Goal: Book appointment/travel/reservation

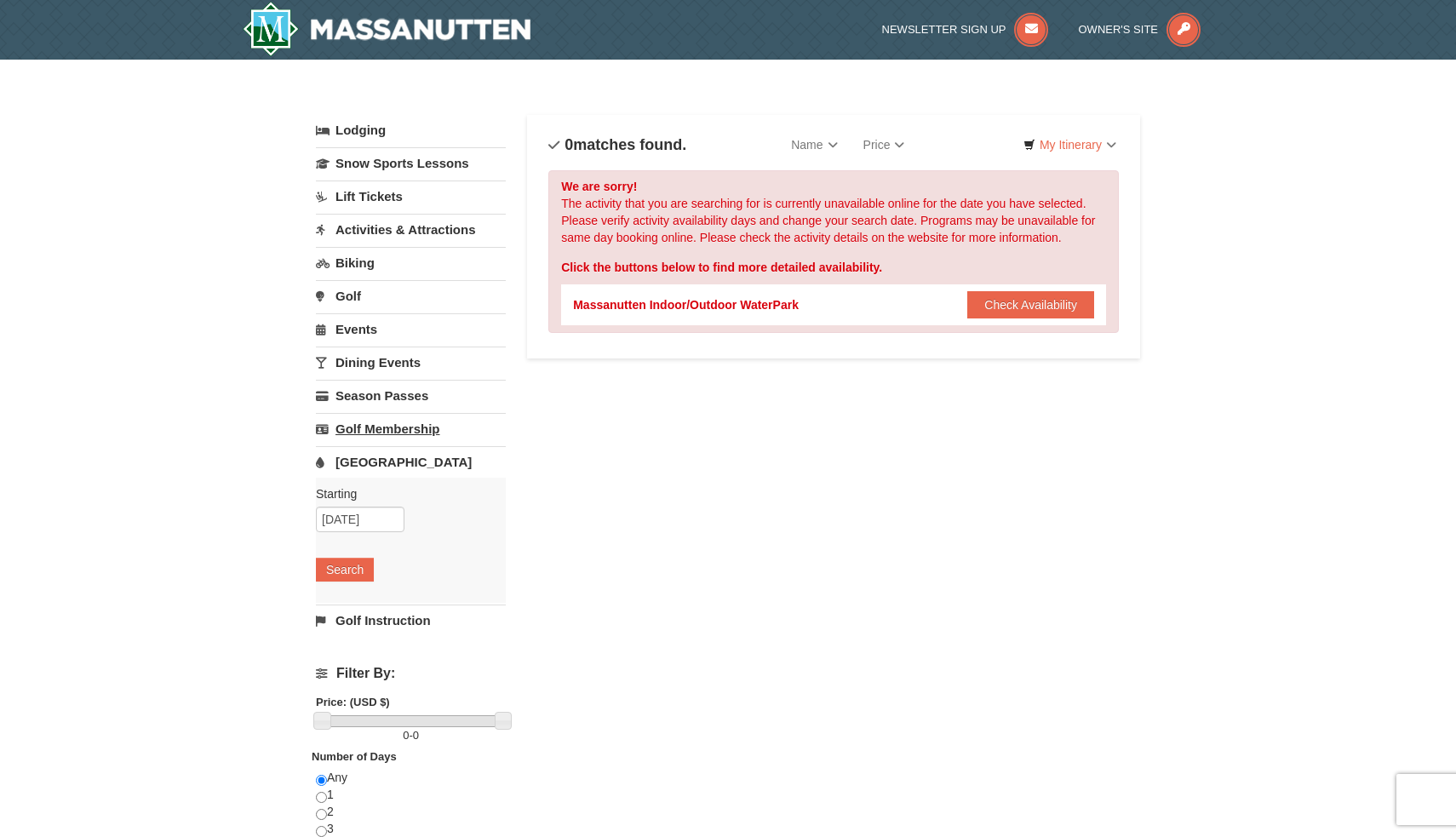
scroll to position [3, 0]
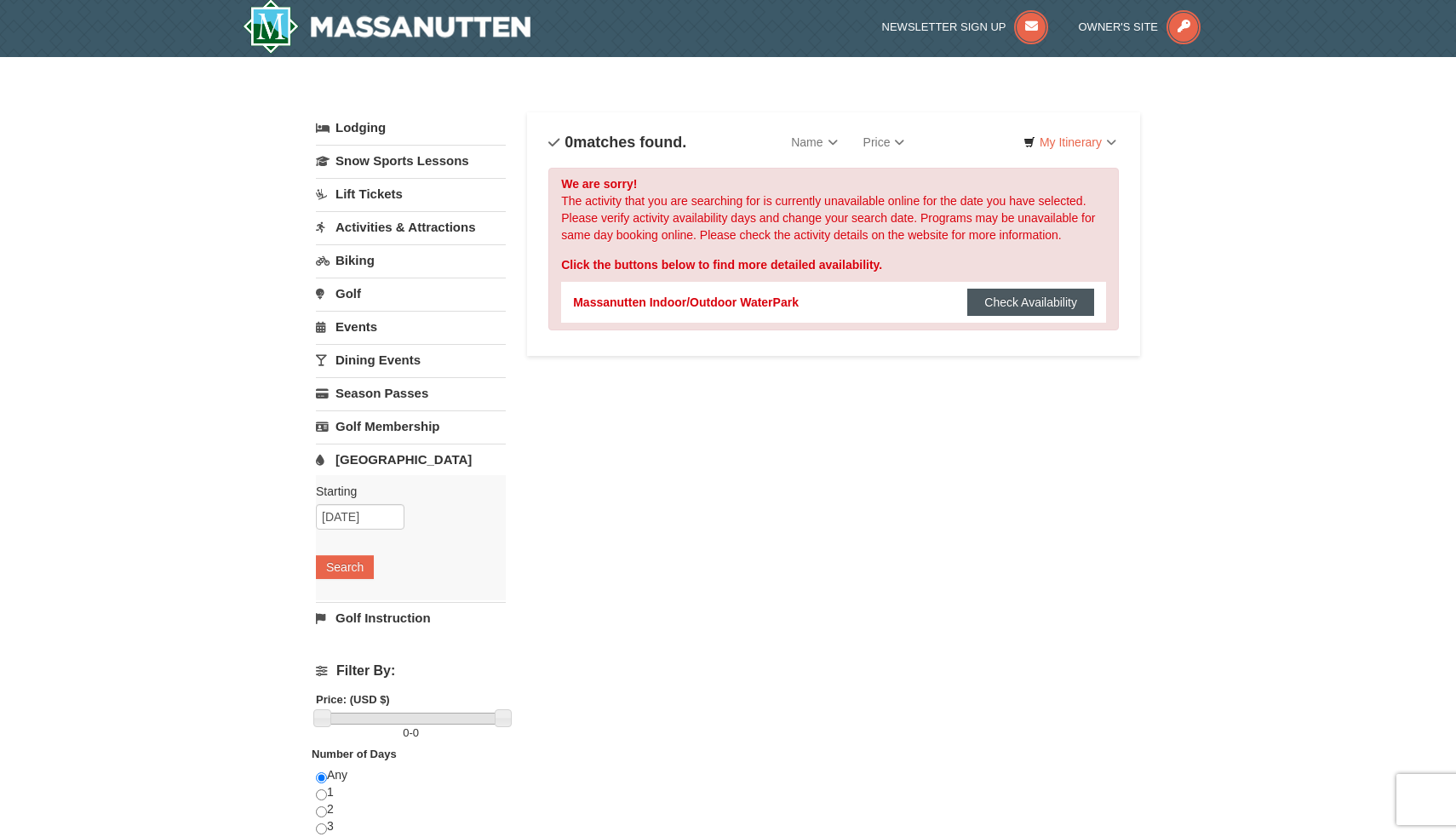
click at [1020, 294] on button "Check Availability" at bounding box center [1030, 302] width 127 height 27
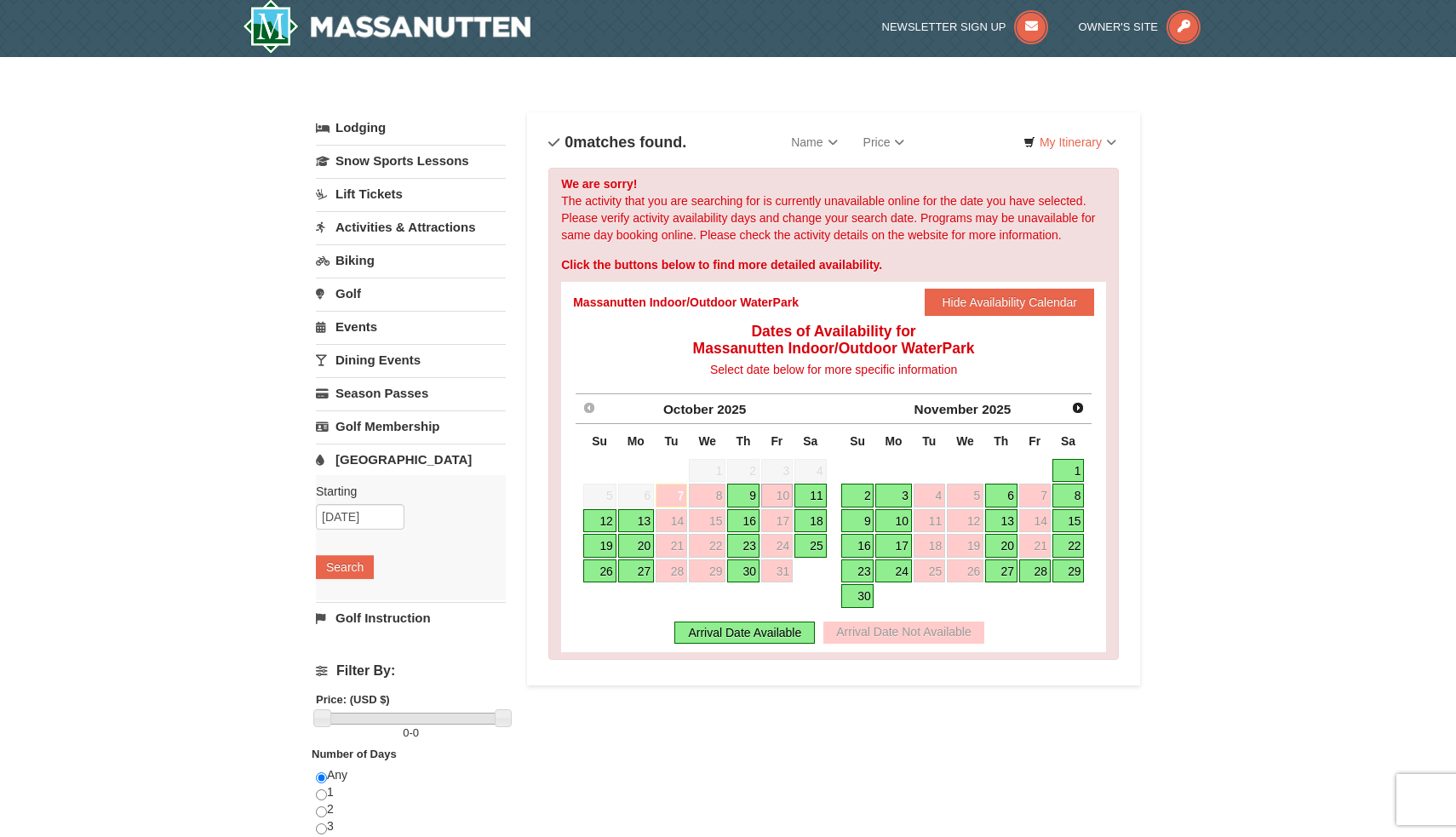
click at [741, 523] on link "16" at bounding box center [743, 521] width 32 height 24
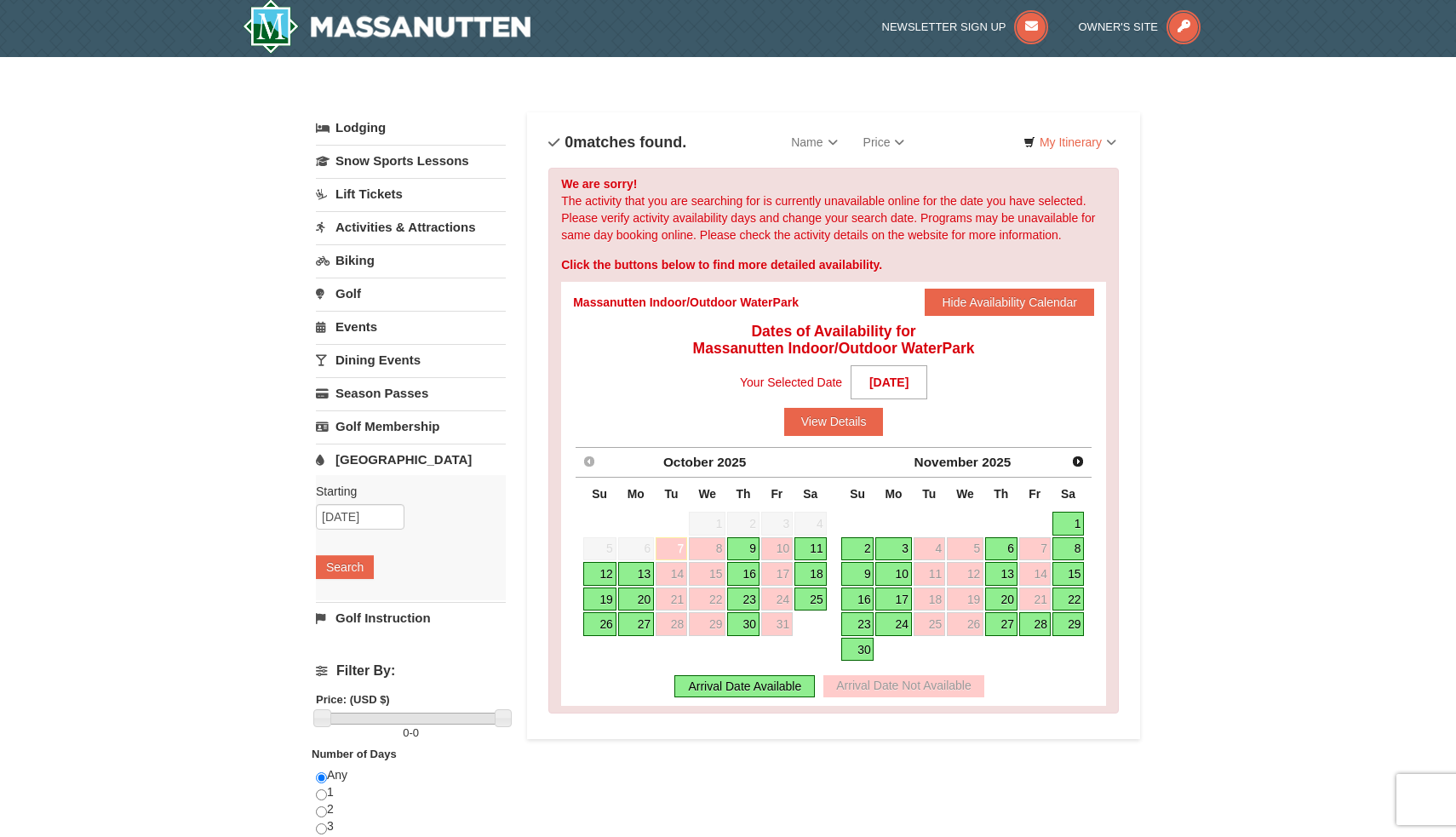
click at [748, 545] on link "9" at bounding box center [743, 549] width 32 height 24
click at [748, 549] on link "9" at bounding box center [743, 549] width 32 height 24
click at [848, 414] on button "View Details" at bounding box center [834, 422] width 99 height 27
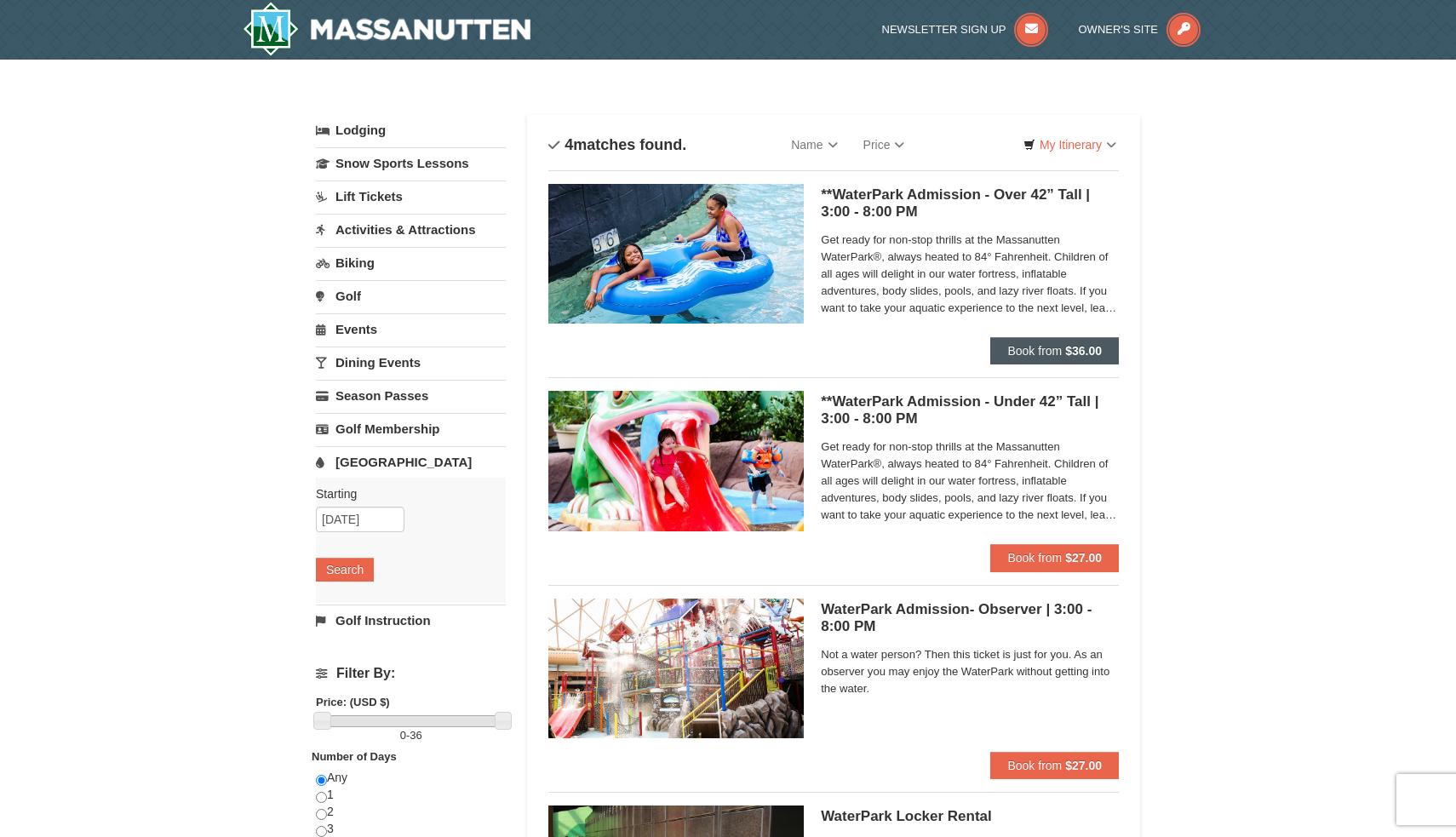
click at [1024, 353] on span "Book from" at bounding box center [1035, 350] width 55 height 14
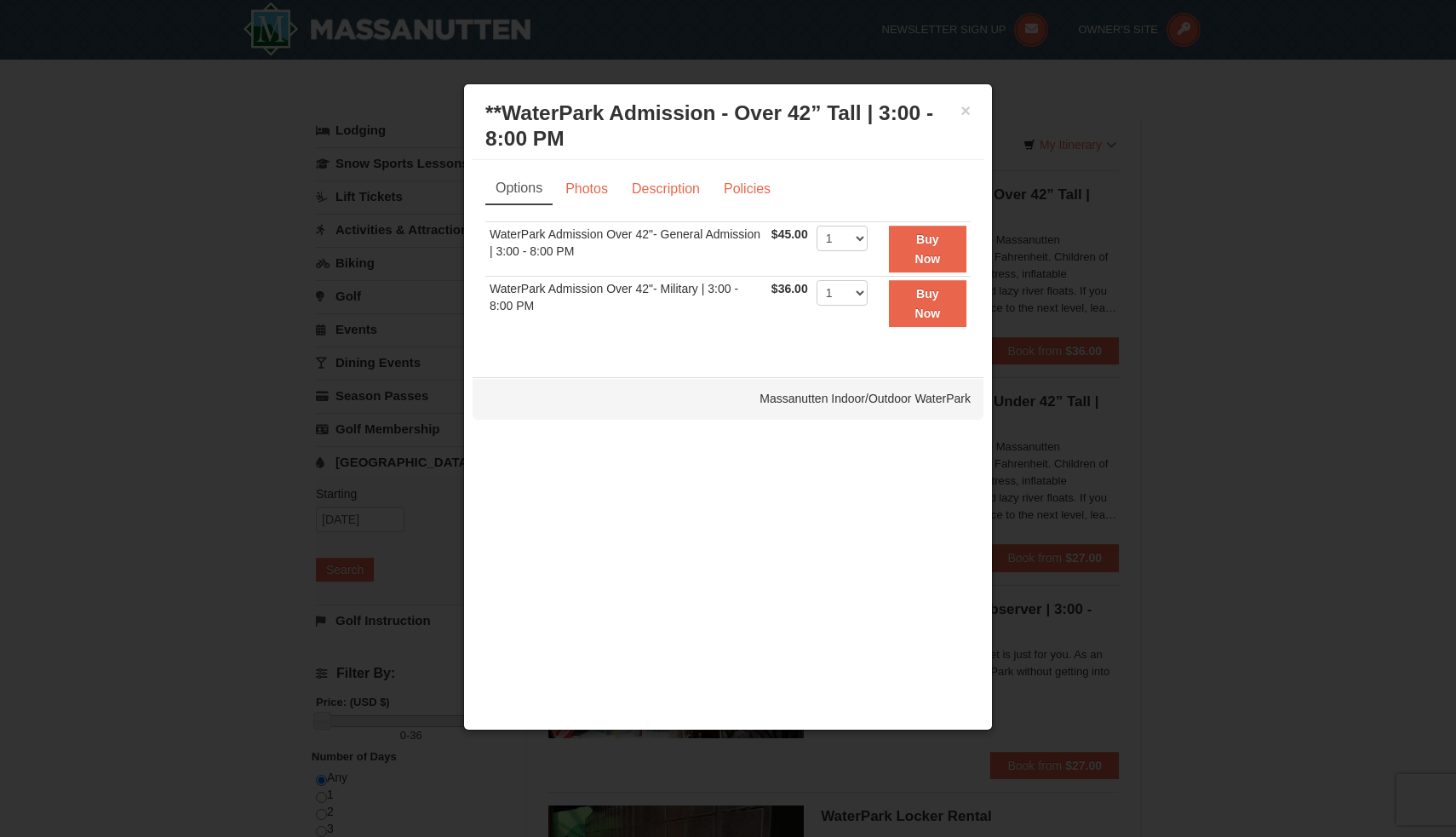
click at [972, 116] on div "× **WaterPark Admission - Over 42” Tall | 3:00 - 8:00 PM Massanutten Indoor/Out…" at bounding box center [728, 127] width 511 height 68
click at [968, 116] on button "×" at bounding box center [965, 110] width 10 height 17
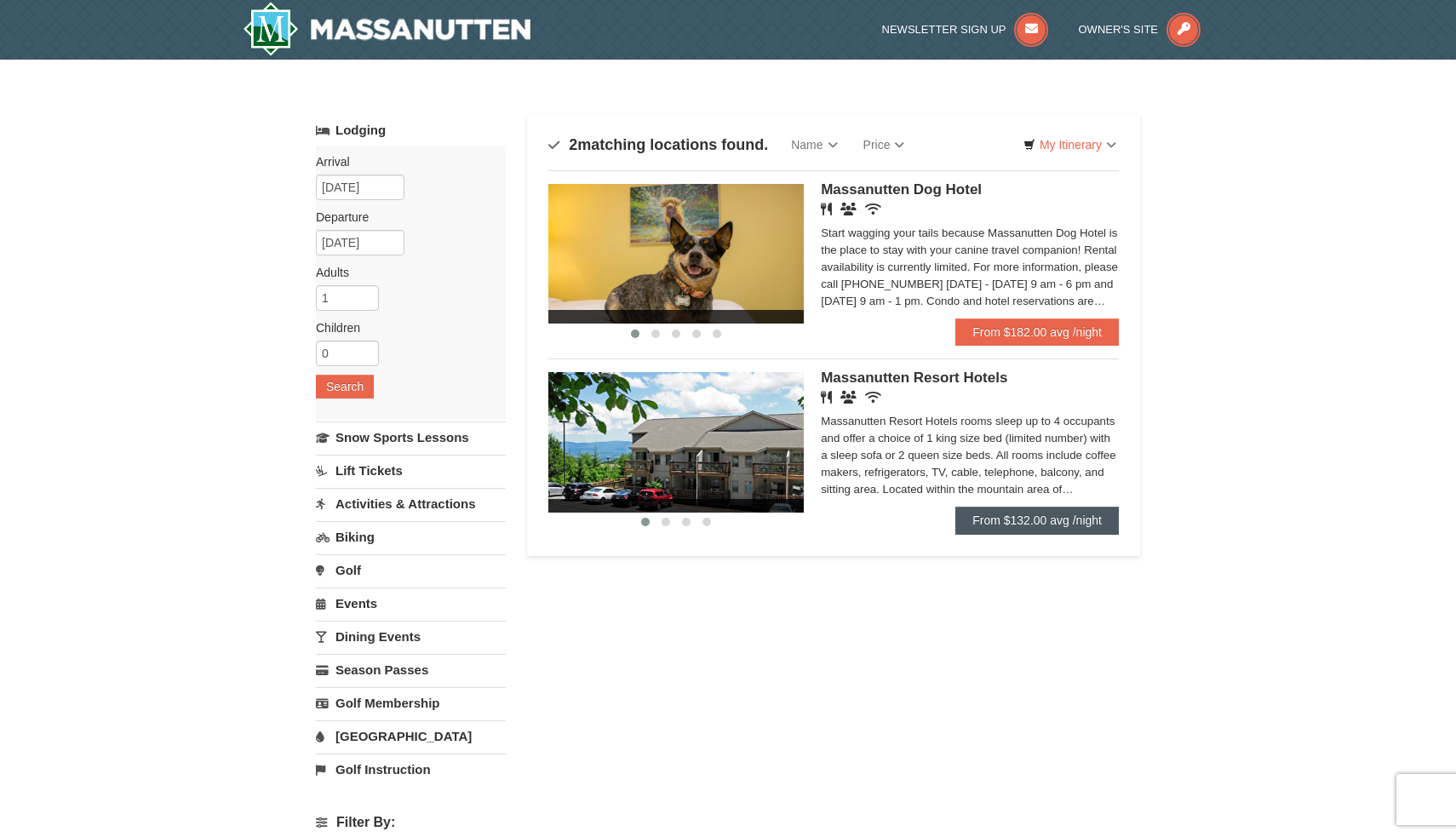
click at [1027, 530] on link "From $132.00 avg /night" at bounding box center [1037, 520] width 164 height 27
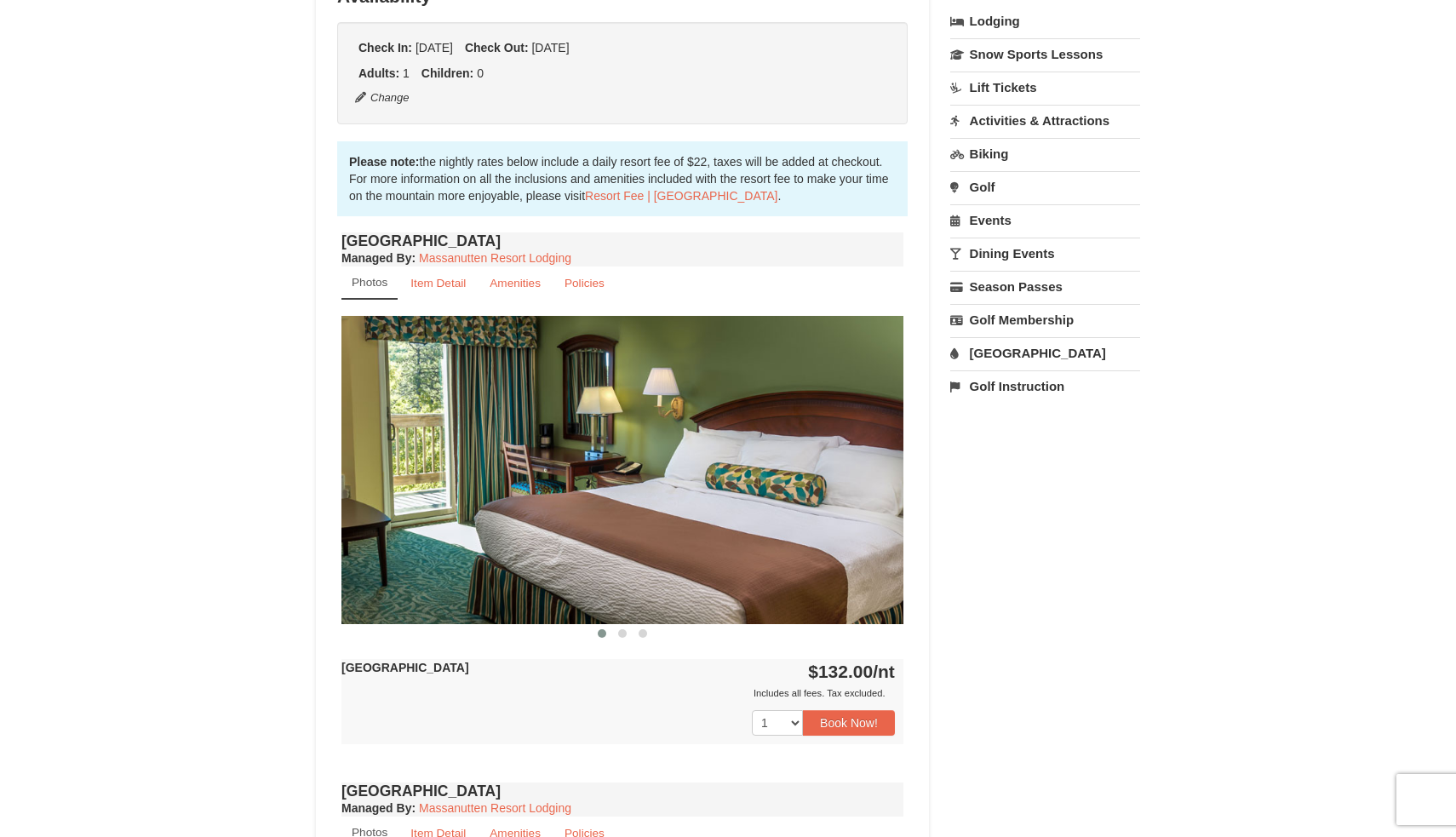
scroll to position [346, 0]
